Goal: Check status: Check status

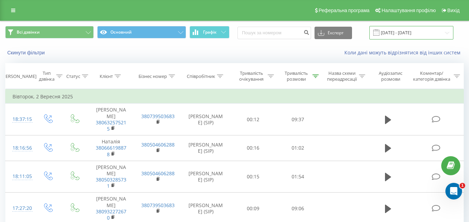
click at [404, 33] on input "[DATE] - [DATE]" at bounding box center [411, 33] width 84 height 14
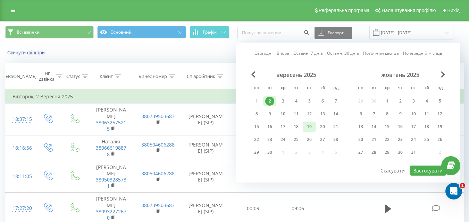
click at [310, 127] on div "19" at bounding box center [308, 126] width 9 height 9
click at [424, 175] on button "Застосувати" at bounding box center [427, 171] width 37 height 10
type input "[DATE] - [DATE]"
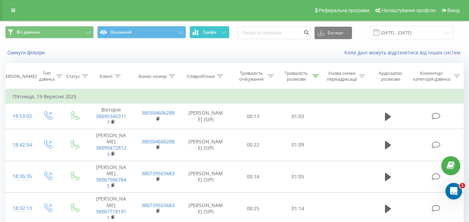
click at [224, 33] on icon at bounding box center [223, 32] width 5 height 2
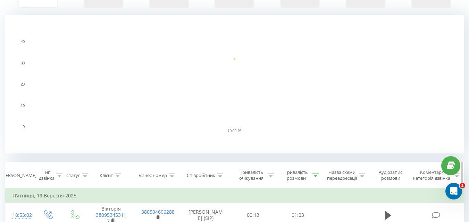
scroll to position [173, 0]
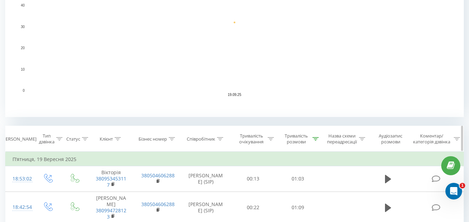
click at [317, 143] on div "Тривалість розмови" at bounding box center [300, 139] width 37 height 12
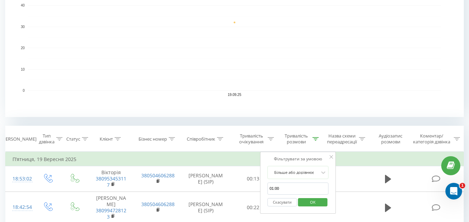
click at [286, 200] on button "Скасувати" at bounding box center [281, 202] width 29 height 9
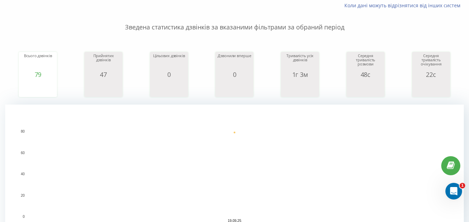
scroll to position [35, 0]
